Goal: Transaction & Acquisition: Purchase product/service

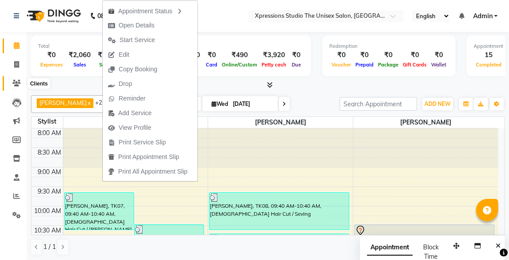
scroll to position [430, 0]
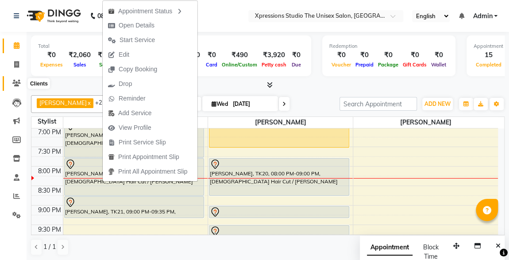
click at [21, 83] on span at bounding box center [17, 83] width 16 height 10
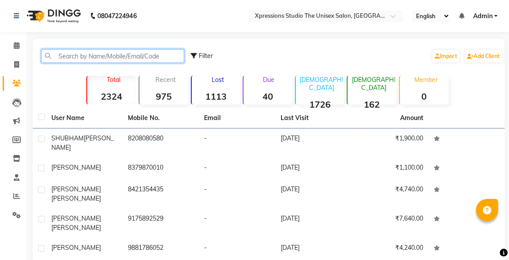
click at [124, 54] on input "text" at bounding box center [112, 56] width 143 height 14
click at [115, 57] on input "text" at bounding box center [112, 56] width 143 height 14
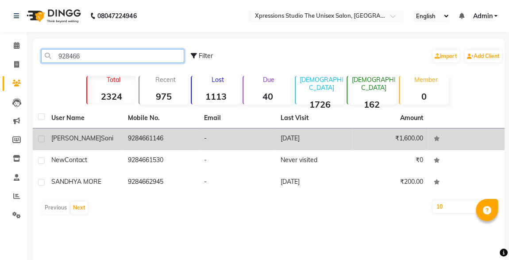
type input "928466"
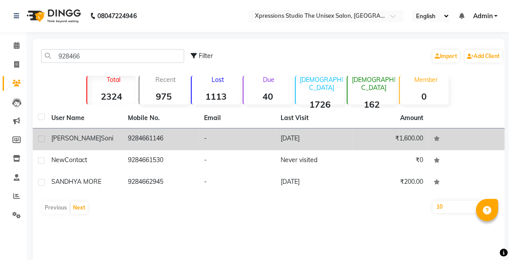
click at [118, 145] on td "[PERSON_NAME]" at bounding box center [84, 139] width 77 height 22
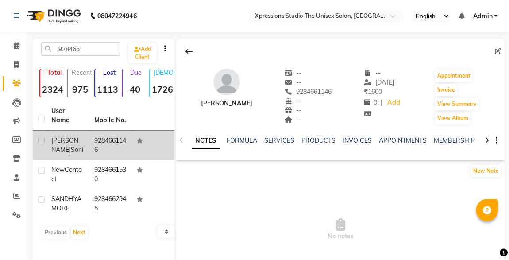
click at [474, 175] on button "New Note" at bounding box center [486, 171] width 30 height 12
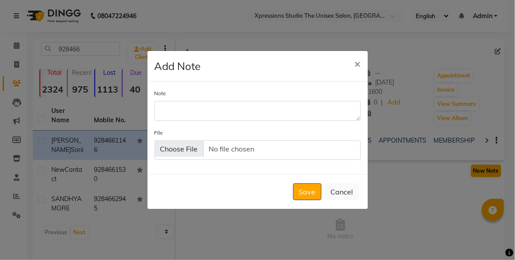
click at [355, 65] on span "×" at bounding box center [358, 63] width 6 height 13
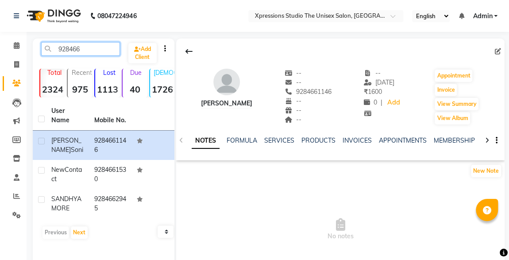
click at [80, 46] on input "928466" at bounding box center [80, 49] width 79 height 14
click at [17, 64] on icon at bounding box center [16, 64] width 5 height 7
select select "service"
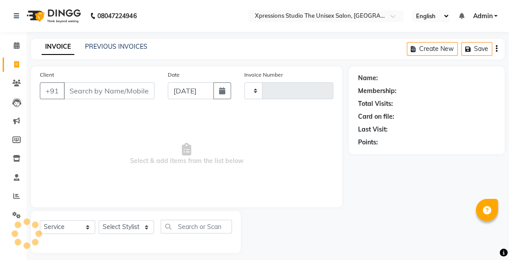
scroll to position [5, 0]
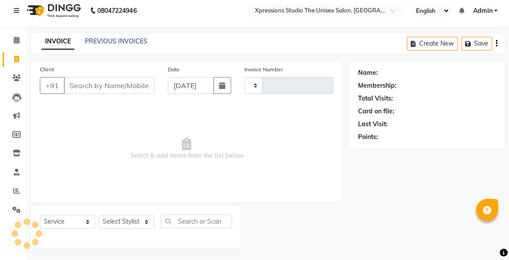
type input "4534"
select select "7003"
click at [93, 87] on input "Client" at bounding box center [109, 85] width 91 height 17
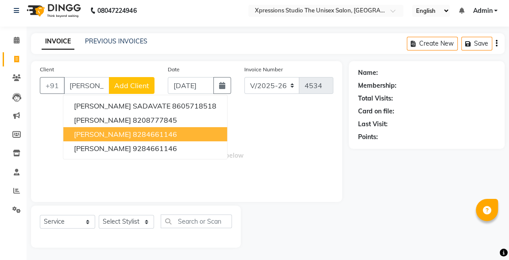
click at [91, 133] on span "[PERSON_NAME]" at bounding box center [102, 134] width 57 height 9
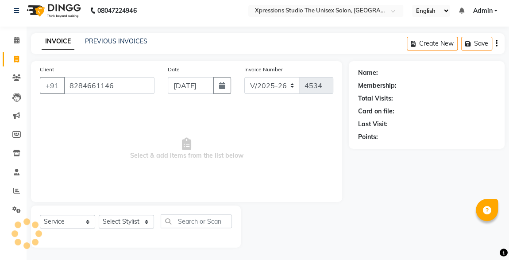
type input "8284661146"
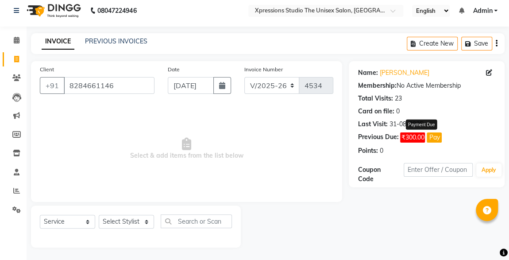
click at [433, 140] on button "Pay" at bounding box center [434, 137] width 15 height 10
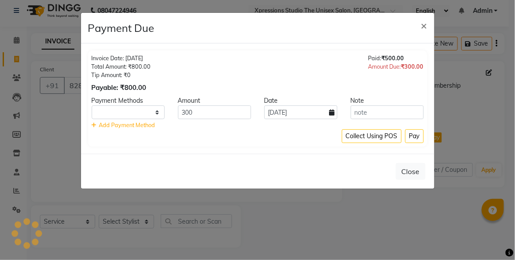
select select "1"
click at [418, 134] on button "Pay" at bounding box center [414, 136] width 19 height 14
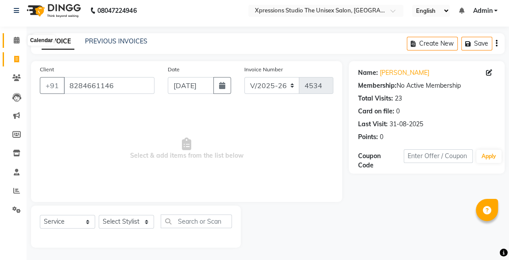
click at [15, 37] on icon at bounding box center [17, 40] width 6 height 7
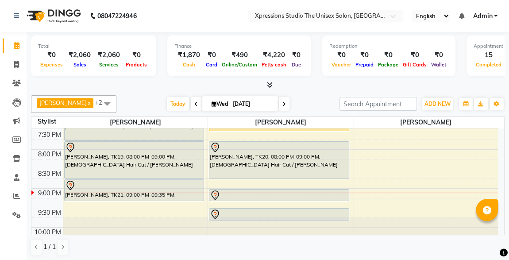
scroll to position [422, 0]
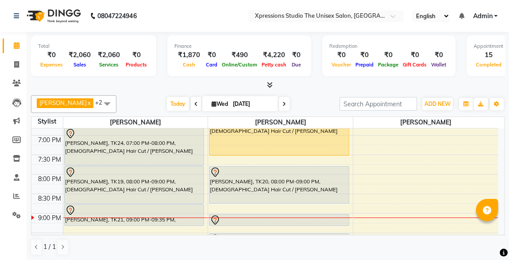
click at [332, 220] on div at bounding box center [279, 220] width 139 height 11
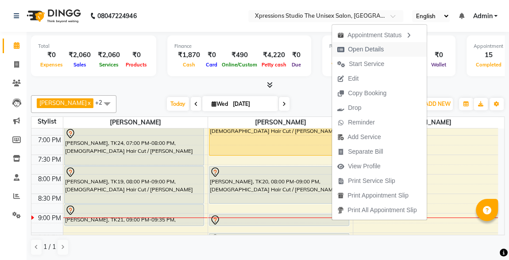
click at [362, 44] on span "Open Details" at bounding box center [360, 49] width 57 height 15
select select "7"
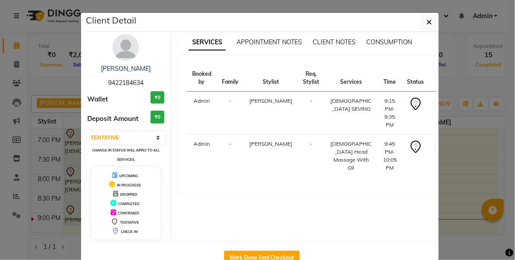
click at [388, 3] on ngb-modal-window "Client Detail [PERSON_NAME] 9422184634 Wallet ₹0 Deposit Amount ₹0 Select IN SE…" at bounding box center [257, 130] width 515 height 260
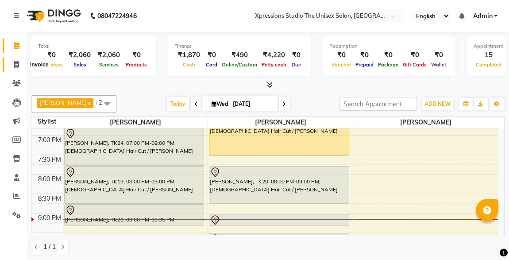
click at [12, 62] on span at bounding box center [17, 65] width 16 height 10
select select "service"
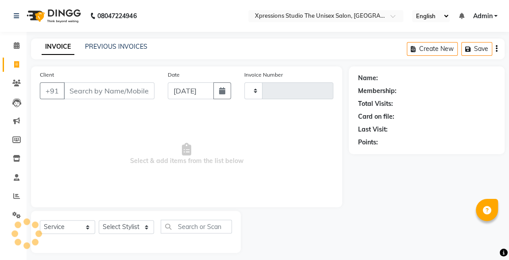
type input "4534"
select select "7003"
click at [87, 93] on input "Client" at bounding box center [109, 90] width 91 height 17
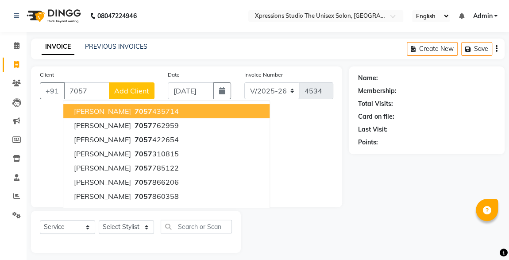
click at [135, 107] on span "7057" at bounding box center [144, 111] width 18 height 9
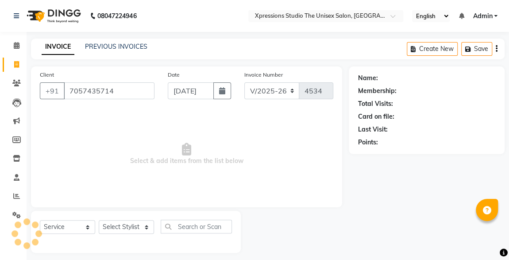
type input "7057435714"
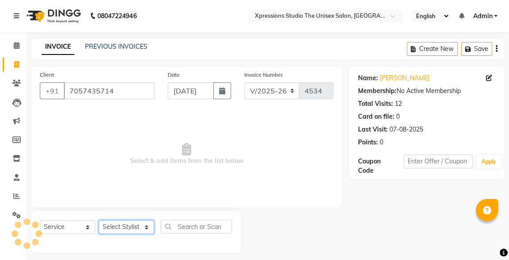
click at [130, 227] on select "Select Stylist [PERSON_NAME] [PERSON_NAME] [PERSON_NAME]" at bounding box center [126, 227] width 55 height 14
select select "57588"
click at [99, 220] on select "Select Stylist [PERSON_NAME] [PERSON_NAME] [PERSON_NAME]" at bounding box center [126, 227] width 55 height 14
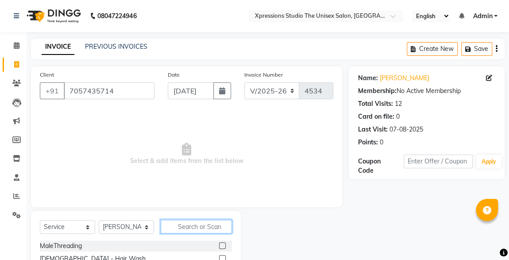
click at [206, 225] on input "text" at bounding box center [196, 227] width 71 height 14
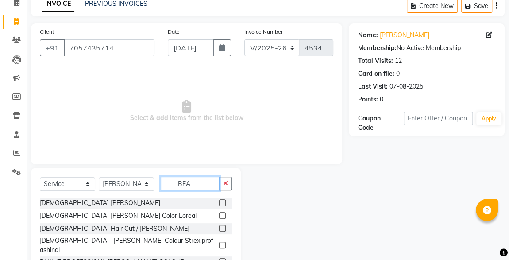
scroll to position [44, 0]
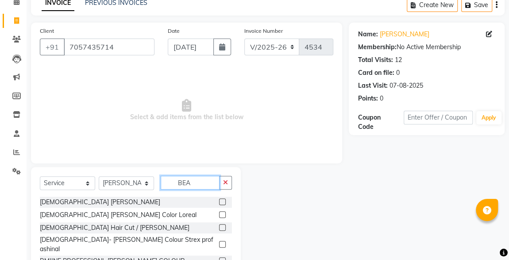
type input "BEA"
click at [222, 228] on label at bounding box center [222, 227] width 7 height 7
click at [222, 228] on input "checkbox" at bounding box center [222, 228] width 6 height 6
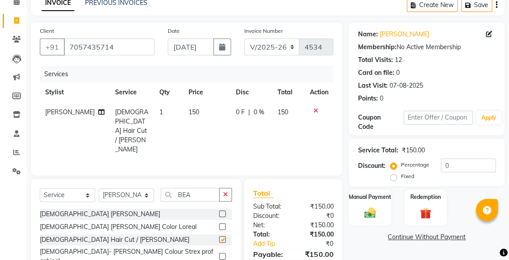
checkbox input "false"
click at [378, 210] on img at bounding box center [370, 212] width 19 height 13
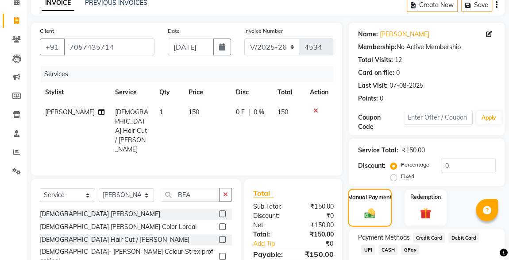
scroll to position [97, 0]
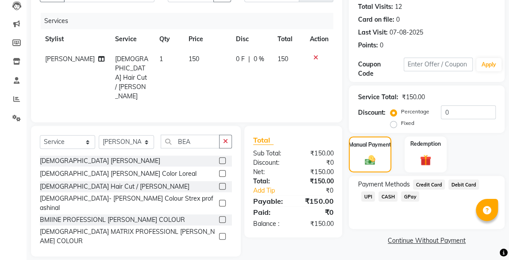
click at [379, 198] on span "CASH" at bounding box center [388, 196] width 19 height 10
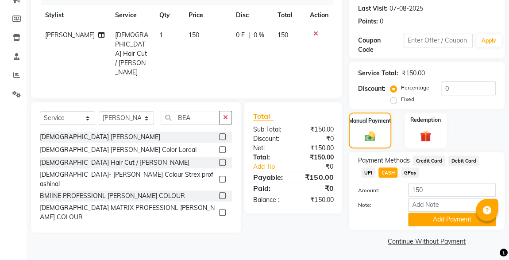
click at [456, 222] on button "Add Payment" at bounding box center [452, 220] width 88 height 14
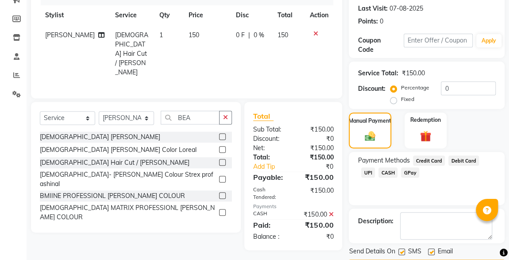
scroll to position [146, 0]
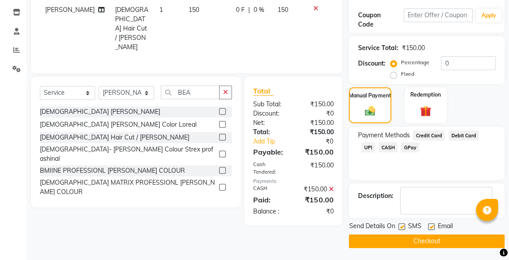
click at [403, 235] on button "Checkout" at bounding box center [427, 241] width 156 height 14
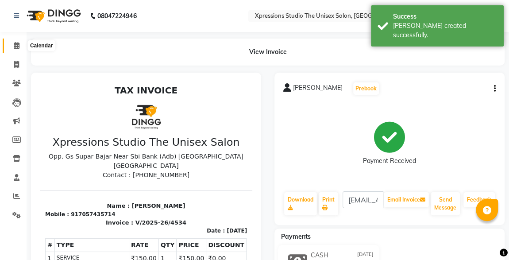
click at [19, 45] on span at bounding box center [17, 46] width 16 height 10
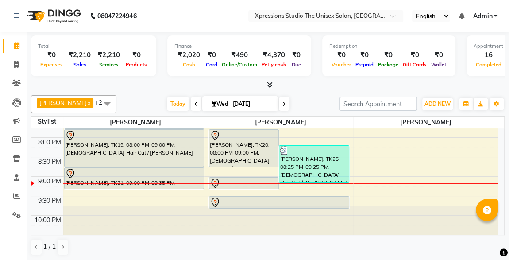
scroll to position [460, 0]
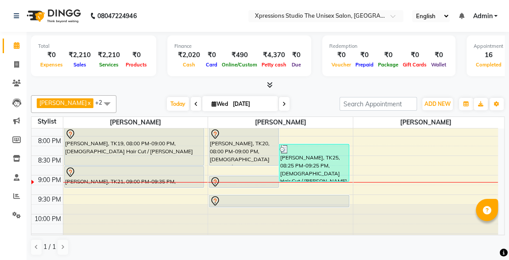
click at [252, 150] on div "[PERSON_NAME], TK20, 08:00 PM-09:00 PM, [DEMOGRAPHIC_DATA] Hair Cut / [PERSON_N…" at bounding box center [244, 146] width 69 height 37
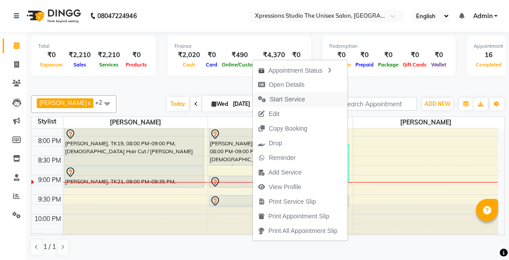
click at [287, 99] on span "Start Service" at bounding box center [287, 99] width 35 height 9
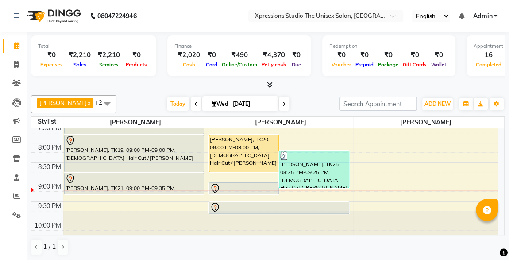
scroll to position [450, 0]
